Goal: Transaction & Acquisition: Purchase product/service

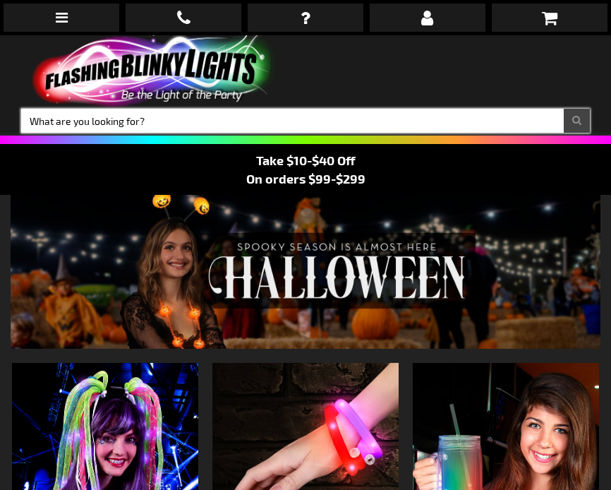
click at [140, 121] on input "Search" at bounding box center [305, 121] width 569 height 24
type input "led br"
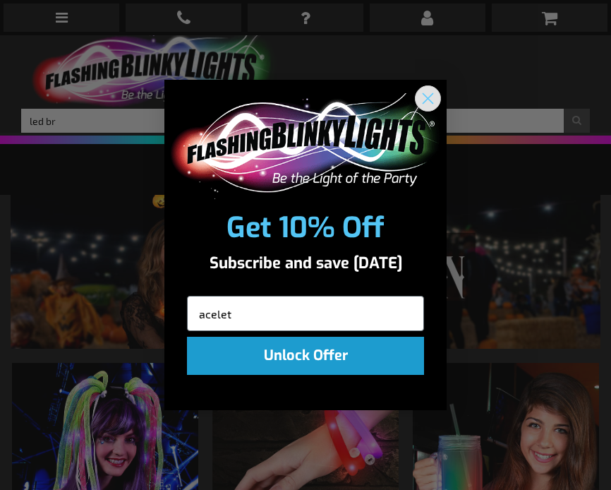
type input "acelet"
click at [435, 96] on circle "Close dialog" at bounding box center [427, 97] width 23 height 23
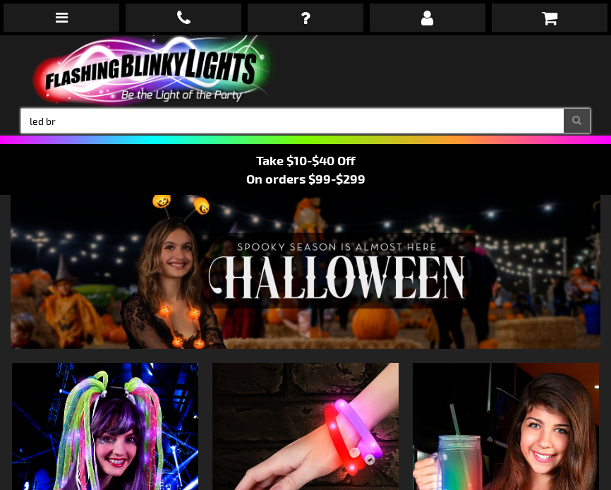
click at [85, 119] on input "led br" at bounding box center [305, 121] width 569 height 24
type input "led bracelet"
click at [564, 109] on button "Search" at bounding box center [577, 121] width 26 height 24
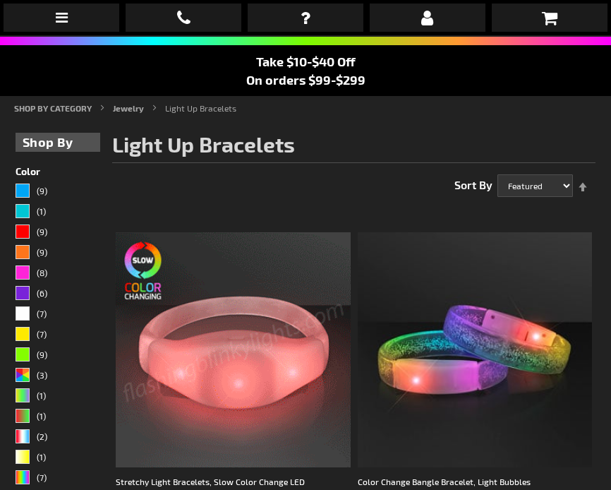
scroll to position [100, 0]
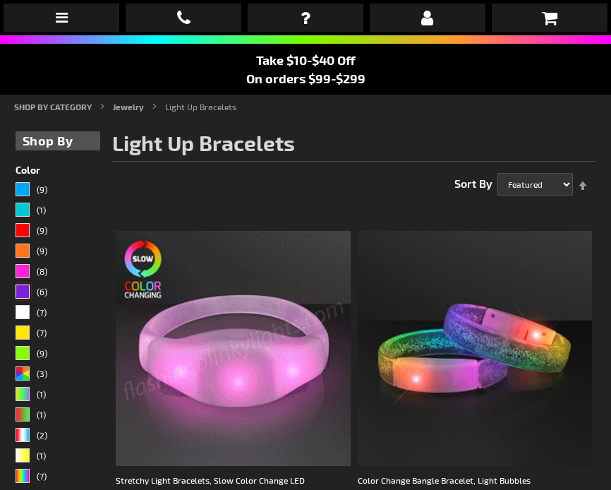
click at [25, 296] on div "Purple" at bounding box center [23, 291] width 14 height 14
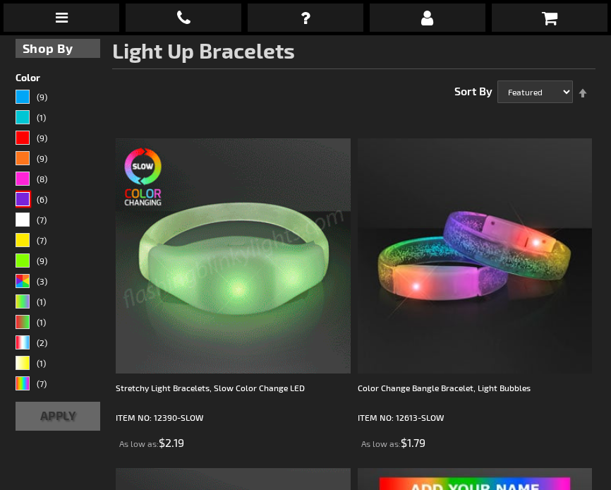
scroll to position [205, 0]
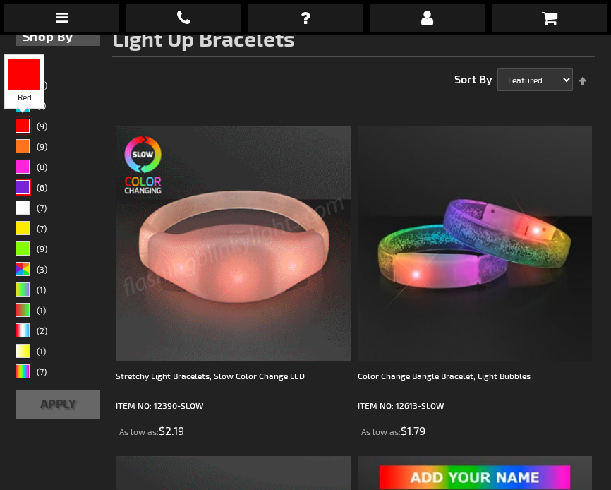
click at [27, 131] on div "Red" at bounding box center [23, 126] width 14 height 14
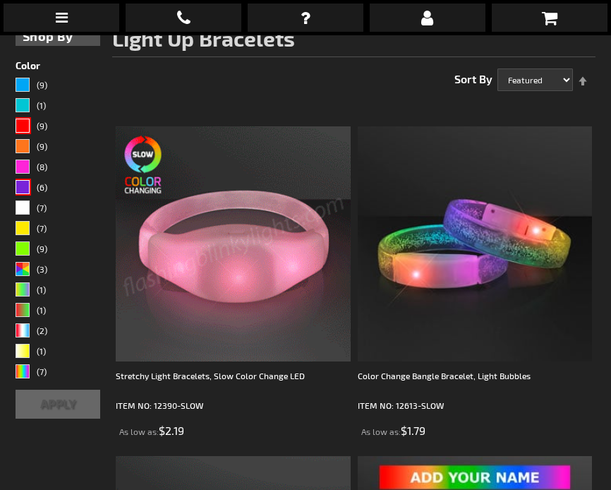
click at [71, 393] on button "Apply" at bounding box center [58, 404] width 85 height 29
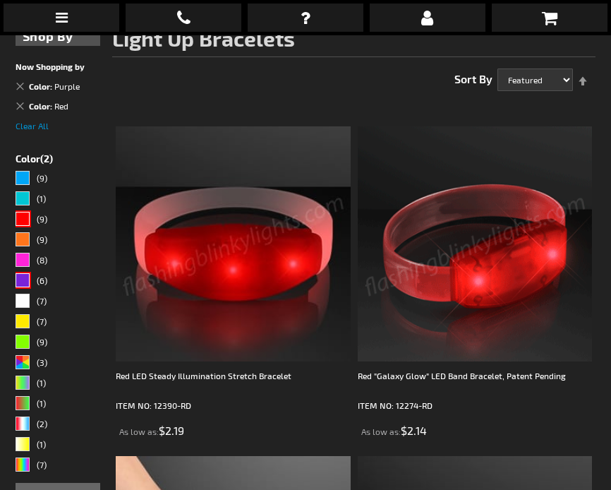
scroll to position [222, 0]
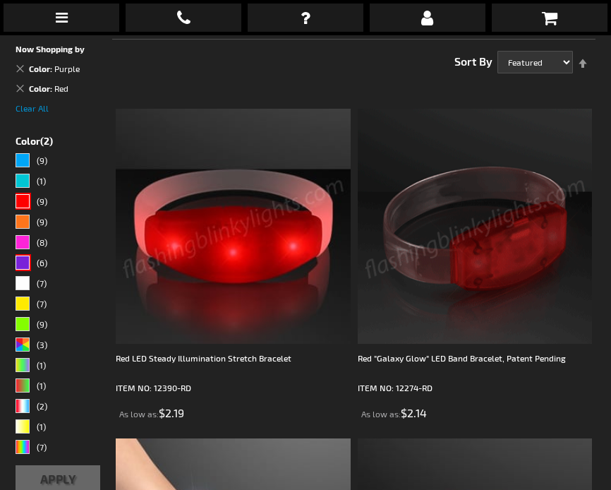
click at [224, 277] on img at bounding box center [233, 226] width 235 height 235
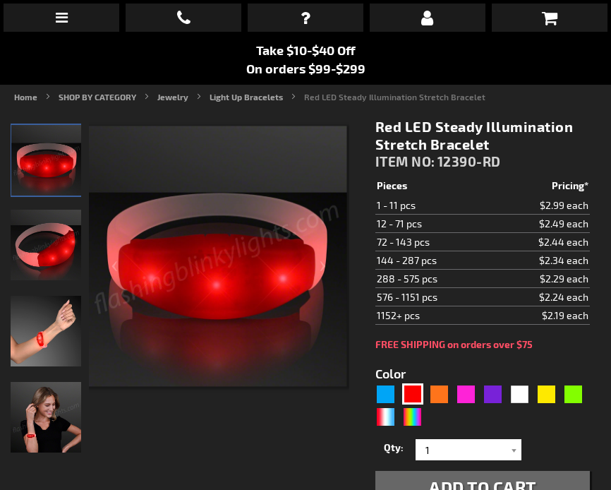
scroll to position [112, 0]
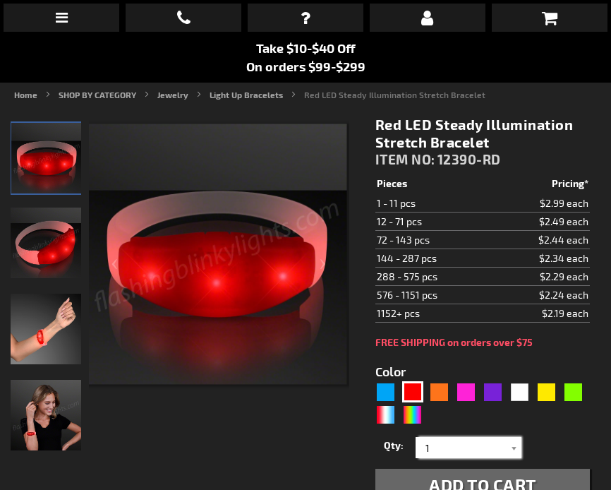
click at [435, 452] on input "1" at bounding box center [470, 447] width 102 height 21
click at [495, 390] on div "Purple" at bounding box center [493, 391] width 21 height 21
type input "5640"
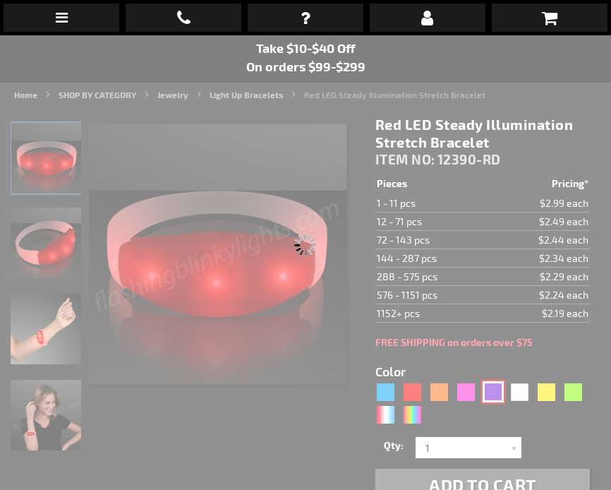
type input "12390-PR"
type input "Customize - Purple LED Steady Illumination Stretch Bracelet - ITEM NO: 12390-PR"
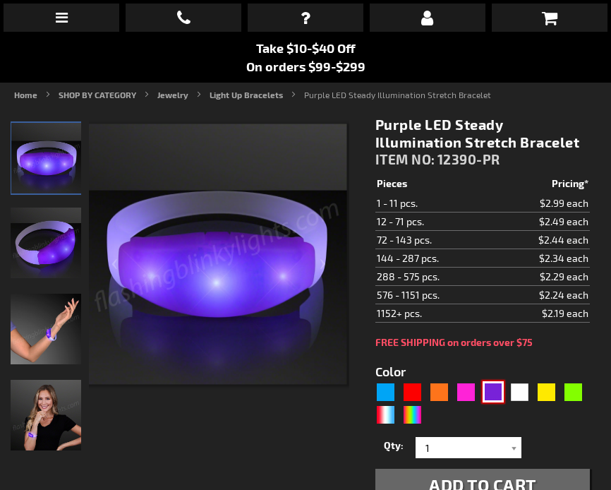
click at [38, 338] on img at bounding box center [46, 329] width 71 height 71
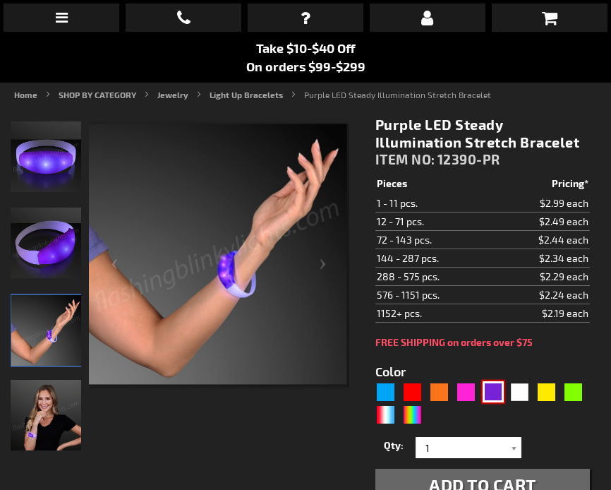
click at [43, 420] on img at bounding box center [46, 415] width 71 height 71
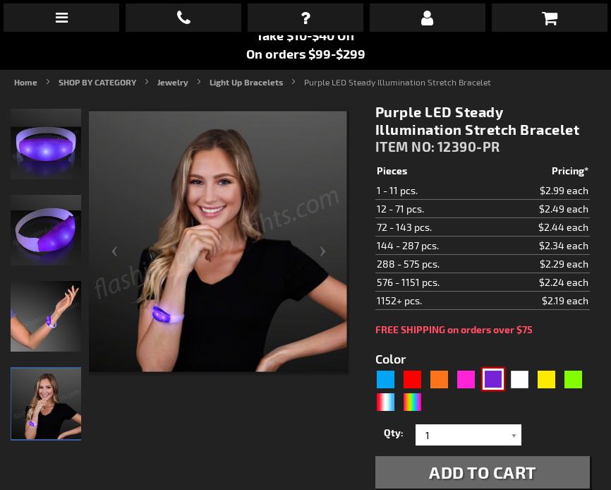
scroll to position [132, 0]
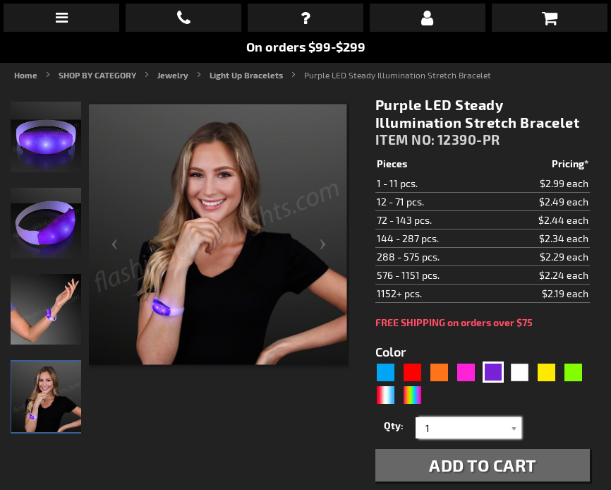
click at [428, 431] on input "1" at bounding box center [470, 427] width 102 height 21
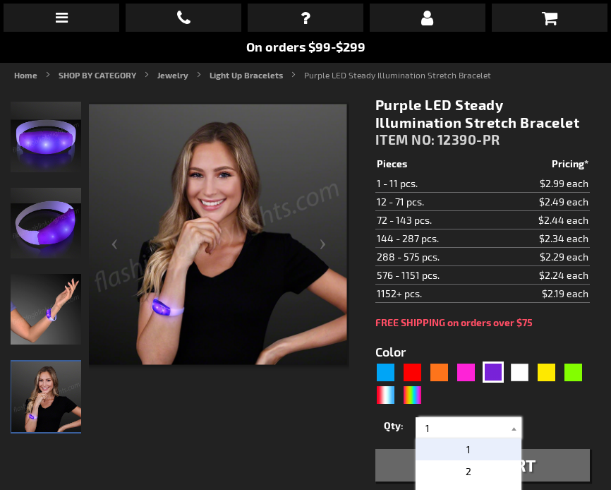
click at [428, 431] on input "1" at bounding box center [470, 427] width 102 height 21
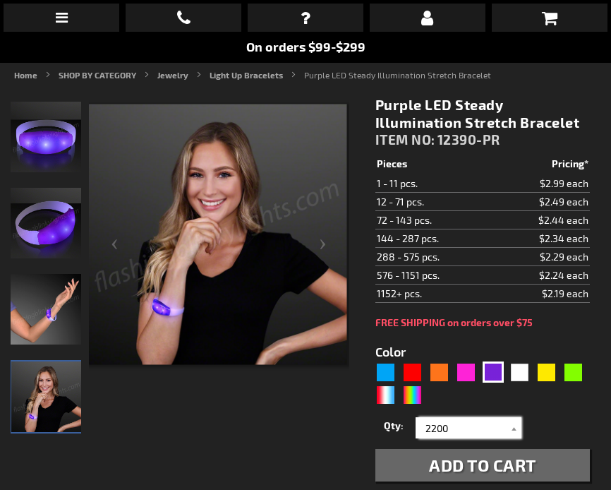
type input "2200"
click at [550, 410] on form "Color 5640" at bounding box center [482, 404] width 215 height 153
click at [483, 464] on span "Add to Cart" at bounding box center [482, 464] width 107 height 20
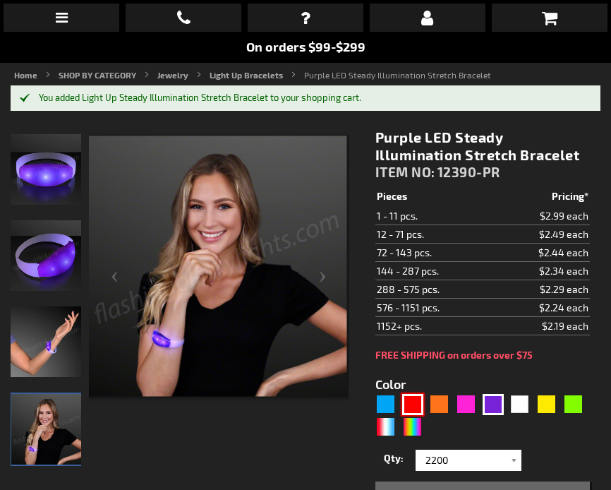
click at [416, 403] on div "Red" at bounding box center [412, 404] width 21 height 21
type input "5641"
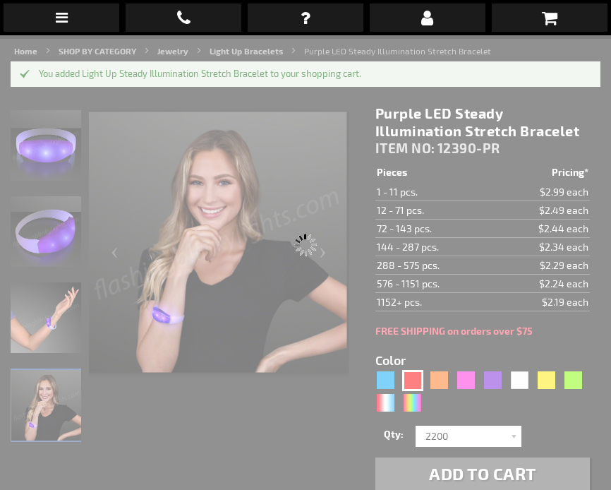
type input "12390-RD"
type input "Customize - Red LED Steady Illumination Stretch Bracelet - ITEM NO: 12390-RD"
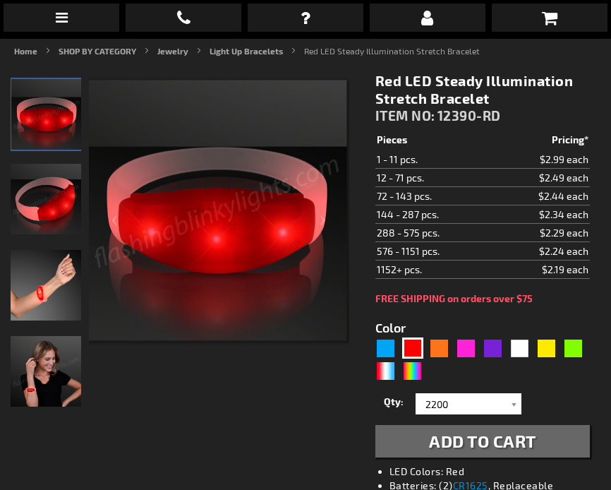
click at [452, 438] on span "Add to Cart" at bounding box center [482, 440] width 107 height 20
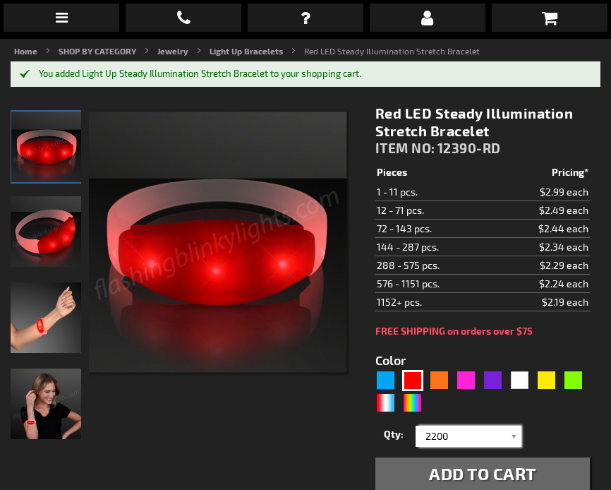
click at [450, 428] on input "2200" at bounding box center [470, 436] width 102 height 21
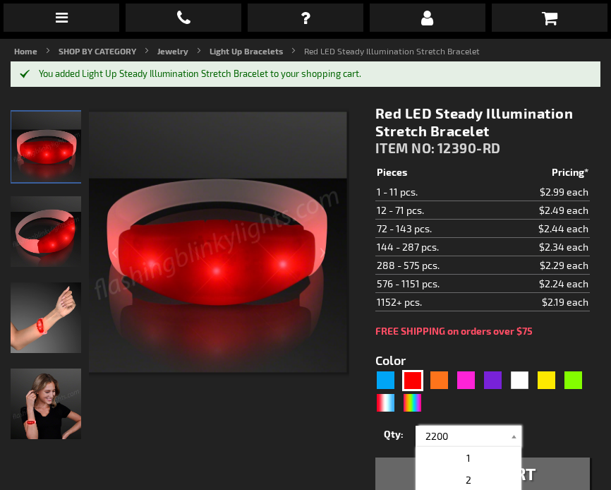
click at [450, 428] on input "2200" at bounding box center [470, 436] width 102 height 21
type input "100"
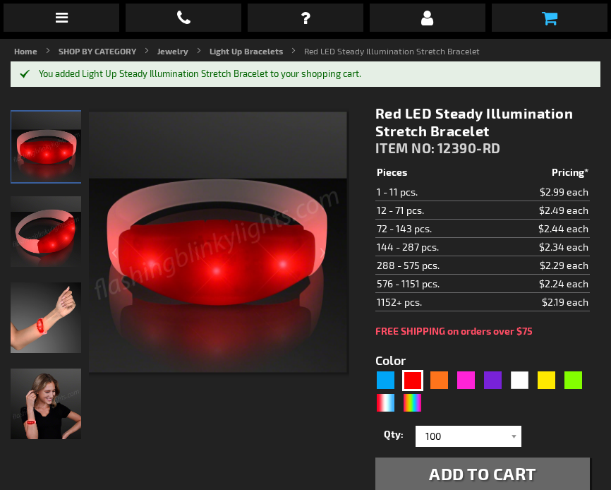
click at [547, 26] on icon at bounding box center [550, 17] width 16 height 17
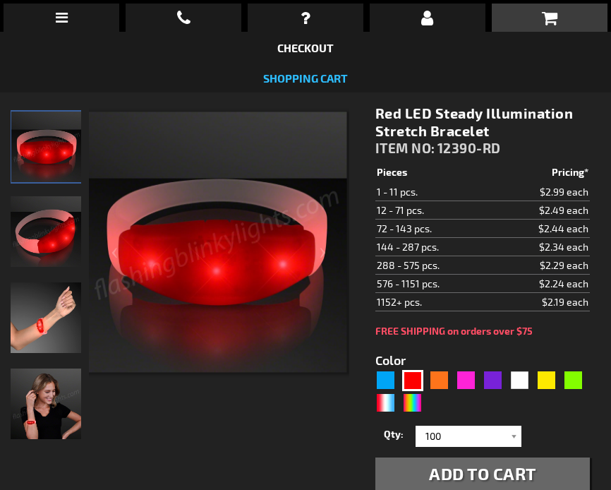
click at [329, 82] on link "Shopping Cart" at bounding box center [305, 77] width 85 height 13
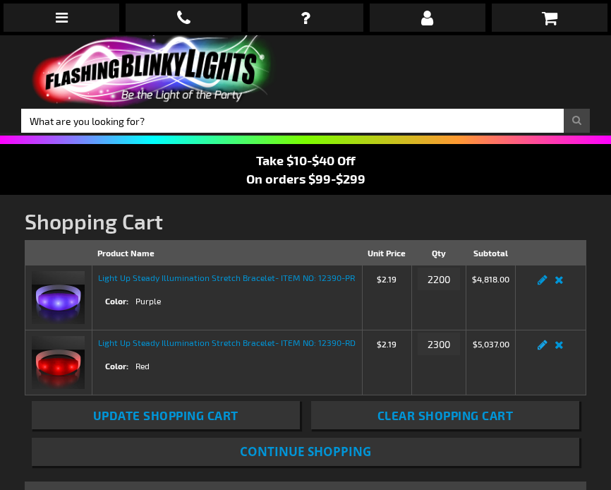
click at [546, 349] on link "Edit" at bounding box center [542, 349] width 17 height 0
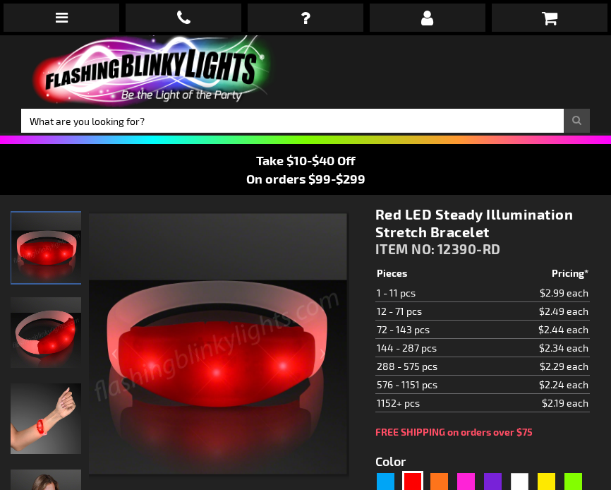
select select
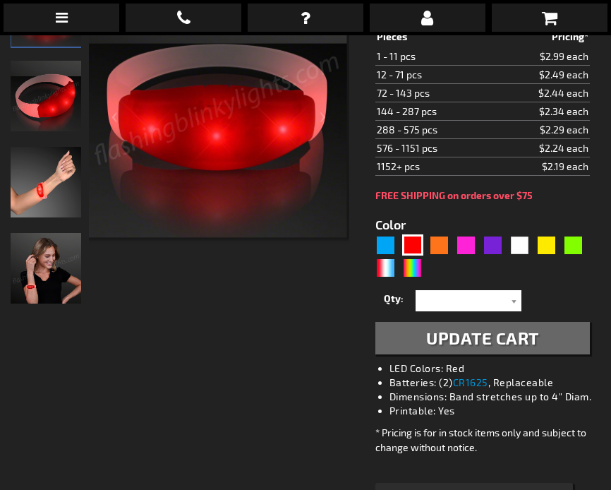
scroll to position [252, 0]
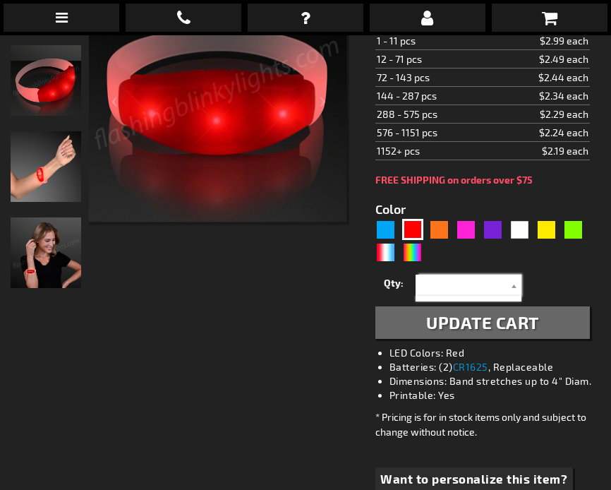
click at [430, 282] on input "text" at bounding box center [470, 285] width 102 height 21
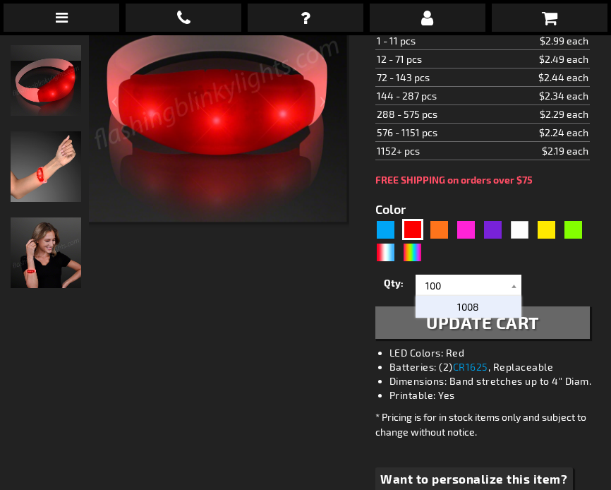
click at [444, 300] on p "1008" at bounding box center [469, 307] width 106 height 22
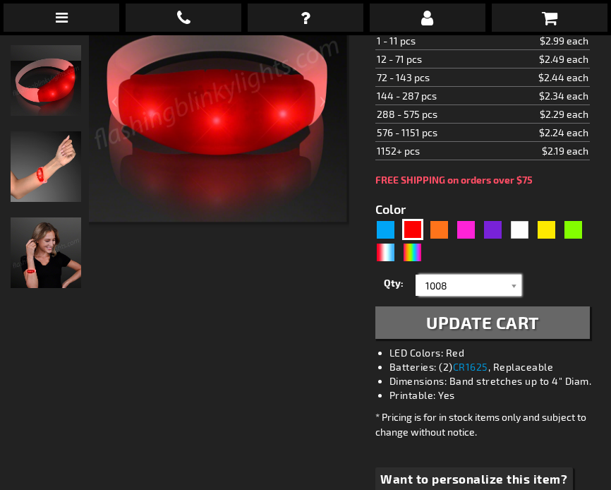
click at [491, 286] on input "1008" at bounding box center [470, 285] width 102 height 21
type input "100"
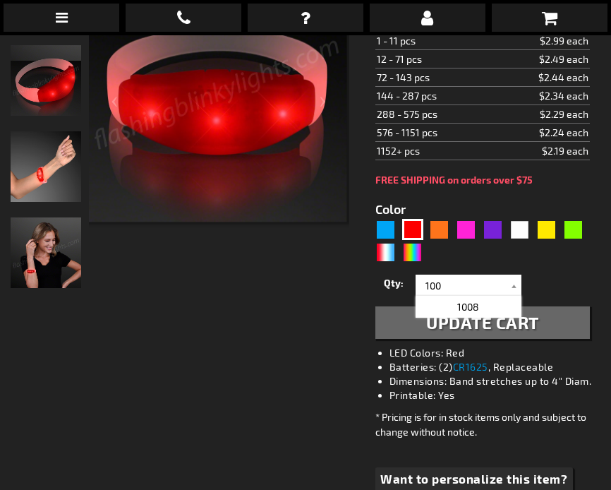
click at [522, 248] on div "5641" at bounding box center [482, 241] width 215 height 45
click at [536, 323] on span "Update Cart" at bounding box center [482, 322] width 113 height 20
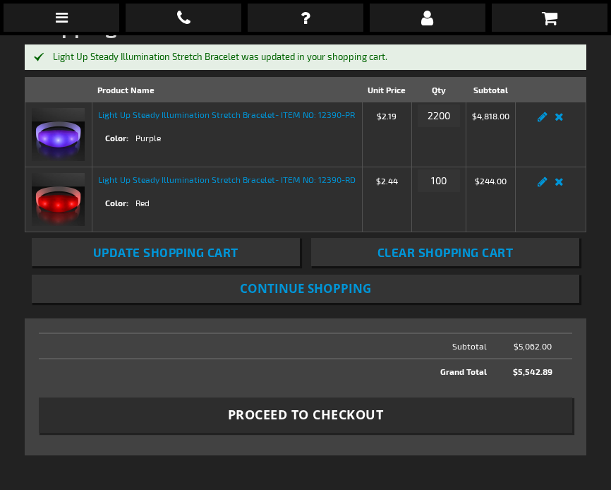
scroll to position [190, 0]
